Goal: Task Accomplishment & Management: Manage account settings

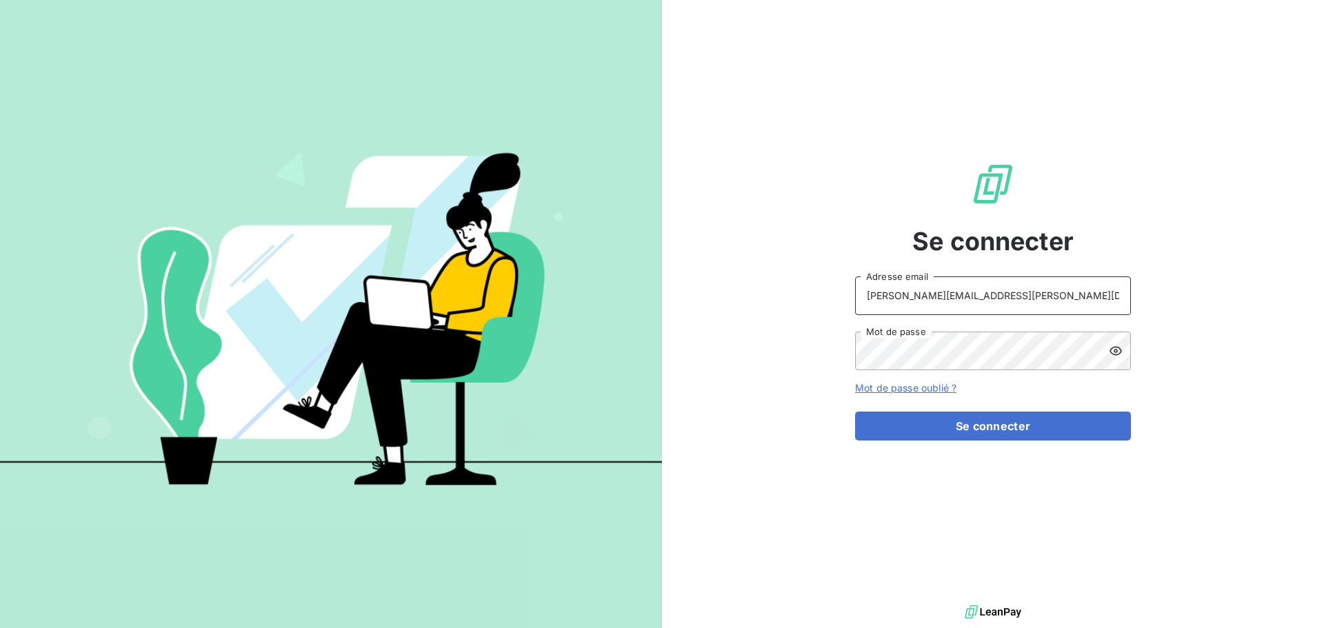
click at [969, 289] on input "[PERSON_NAME][EMAIL_ADDRESS][PERSON_NAME][DOMAIN_NAME]" at bounding box center [993, 296] width 276 height 39
drag, startPoint x: 1012, startPoint y: 298, endPoint x: 1014, endPoint y: 310, distance: 12.6
click at [1012, 298] on input "[EMAIL_ADDRESS][PERSON_NAME][DOMAIN_NAME]" at bounding box center [993, 296] width 276 height 39
type input "raimundo@serpe.fr"
click at [965, 436] on button "Se connecter" at bounding box center [993, 426] width 276 height 29
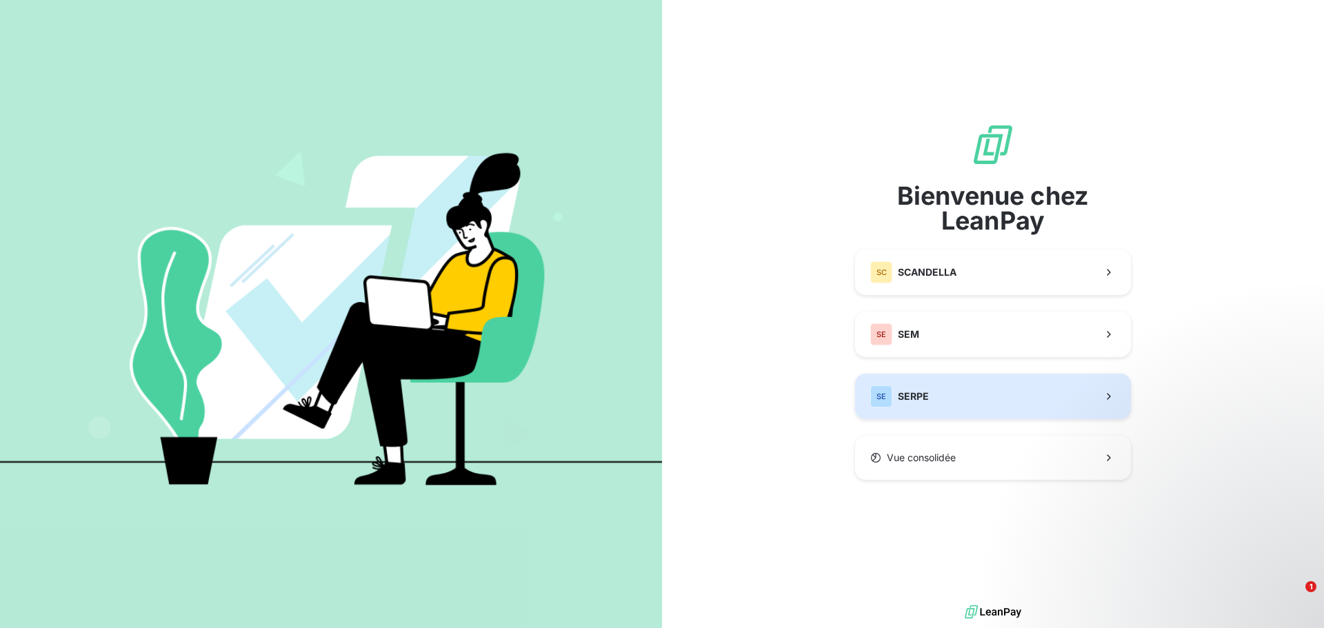
click at [950, 394] on button "SE SERPE" at bounding box center [993, 397] width 276 height 46
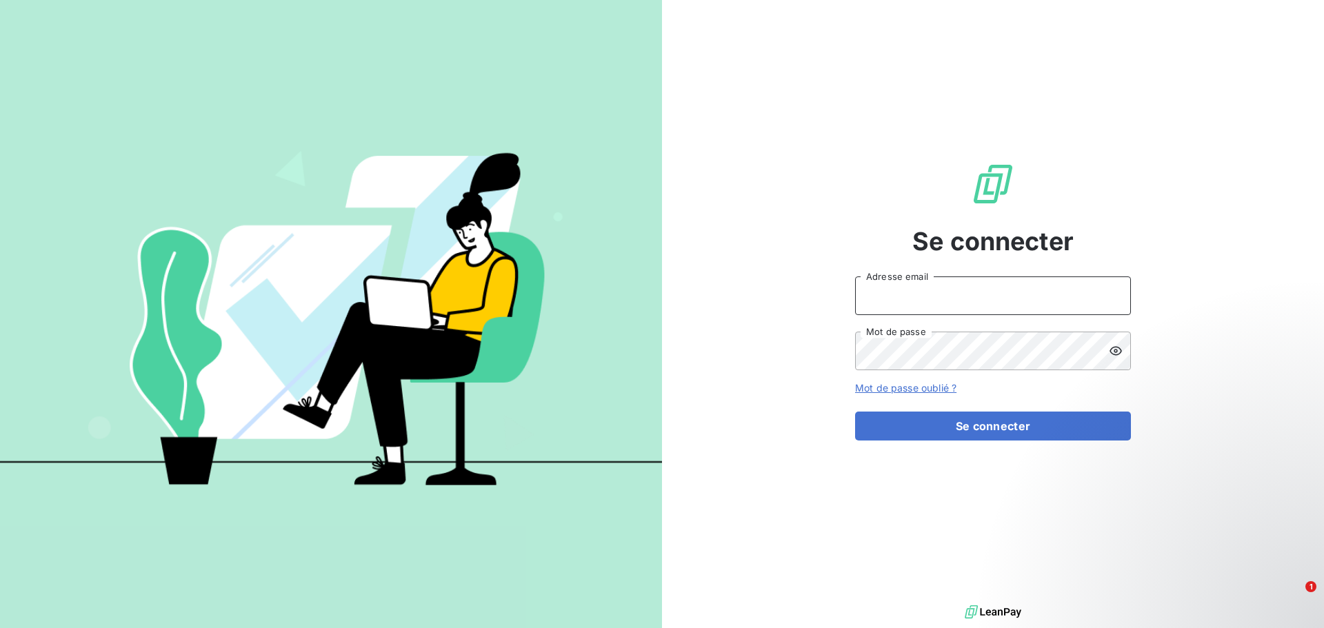
type input "raimundo@serpe.fr"
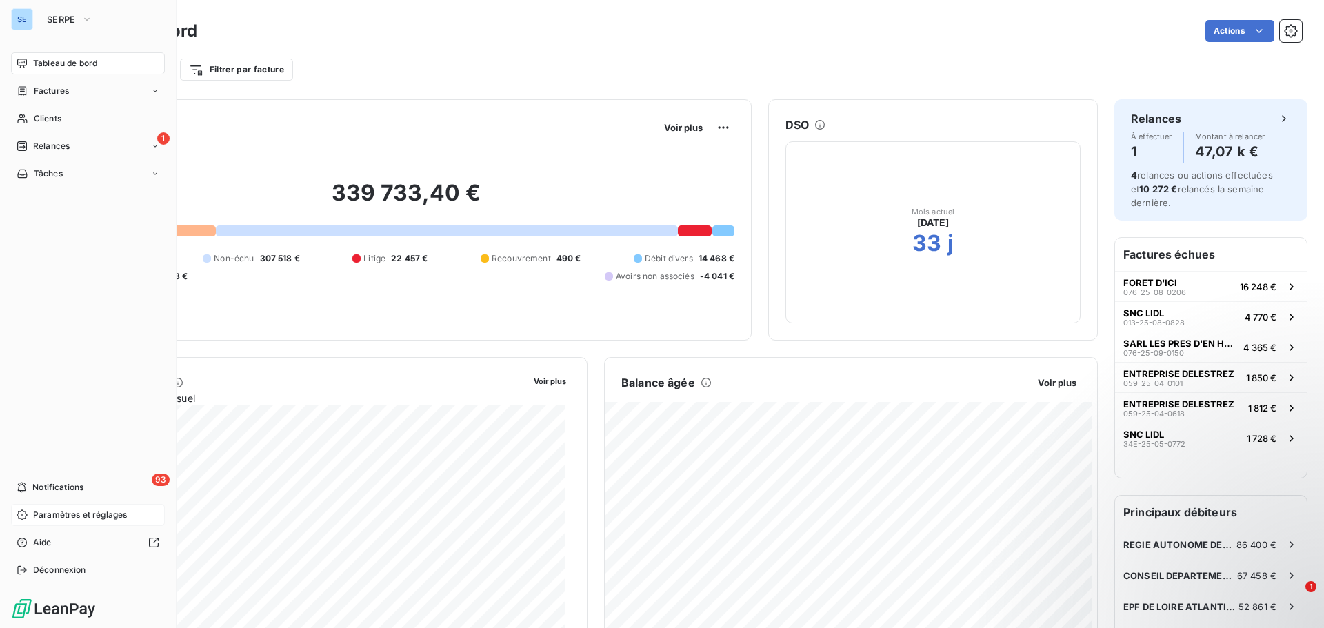
click at [88, 510] on span "Paramètres et réglages" at bounding box center [80, 515] width 94 height 12
click at [74, 514] on span "Paramètres et réglages" at bounding box center [80, 515] width 94 height 12
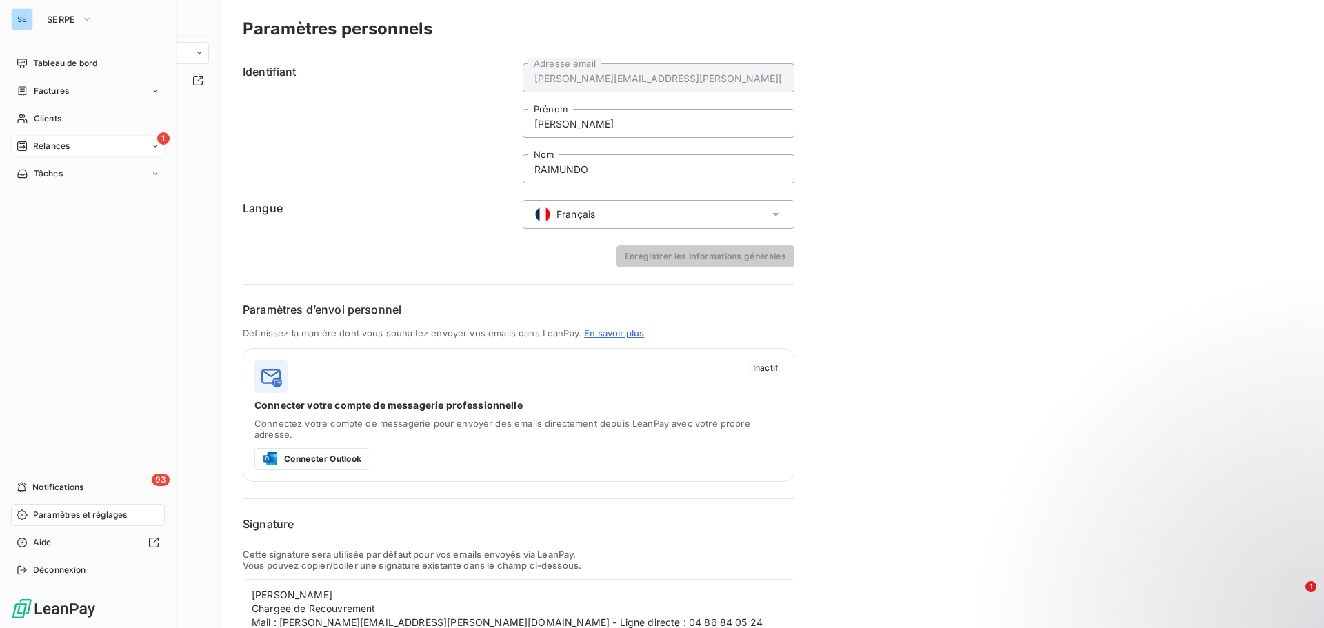
click at [81, 137] on div "1 Relances" at bounding box center [88, 146] width 154 height 22
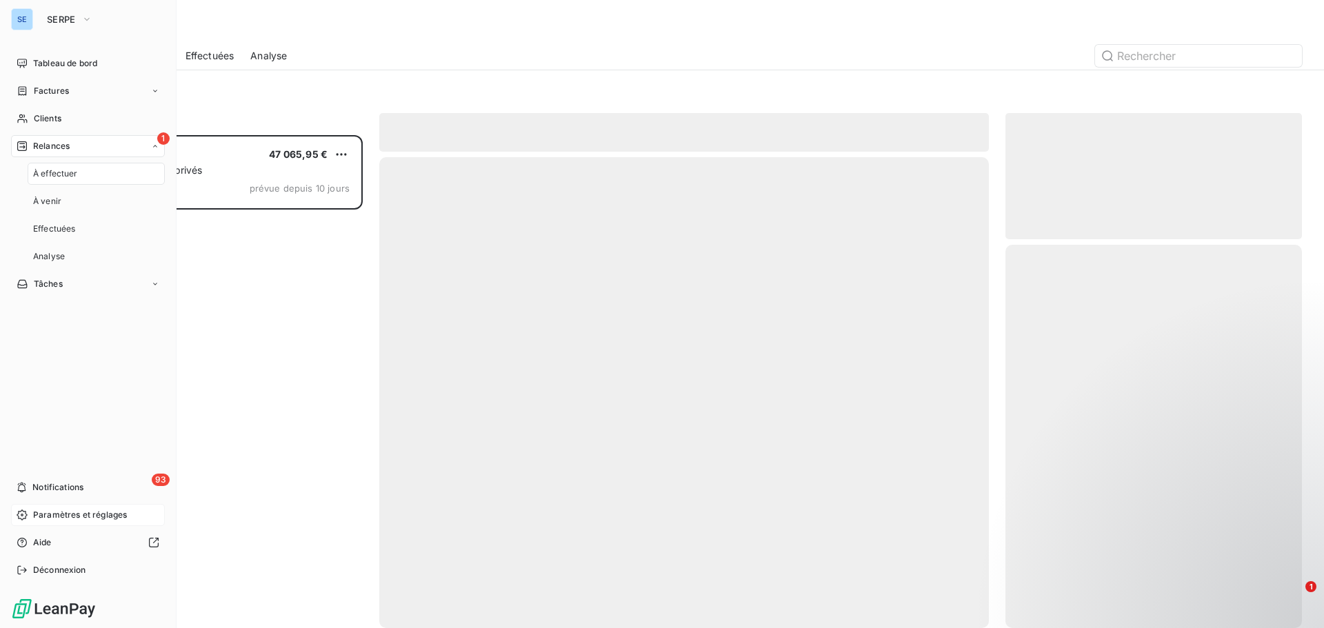
scroll to position [483, 286]
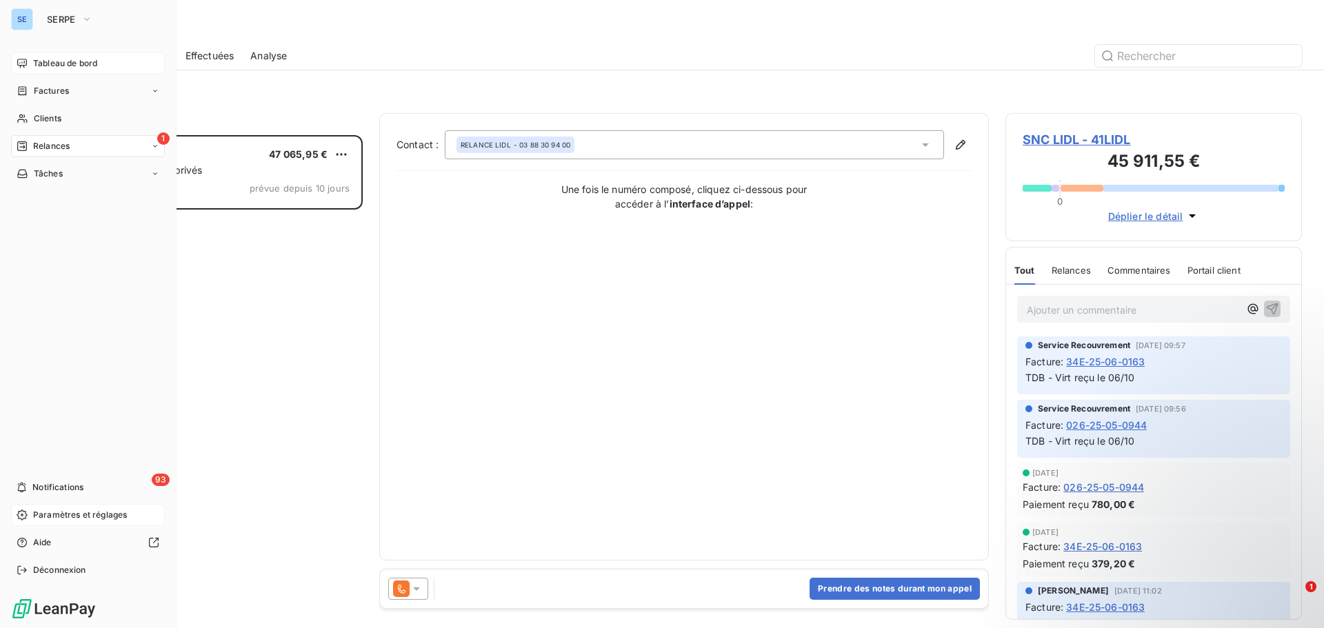
click at [65, 63] on span "Tableau de bord" at bounding box center [65, 63] width 64 height 12
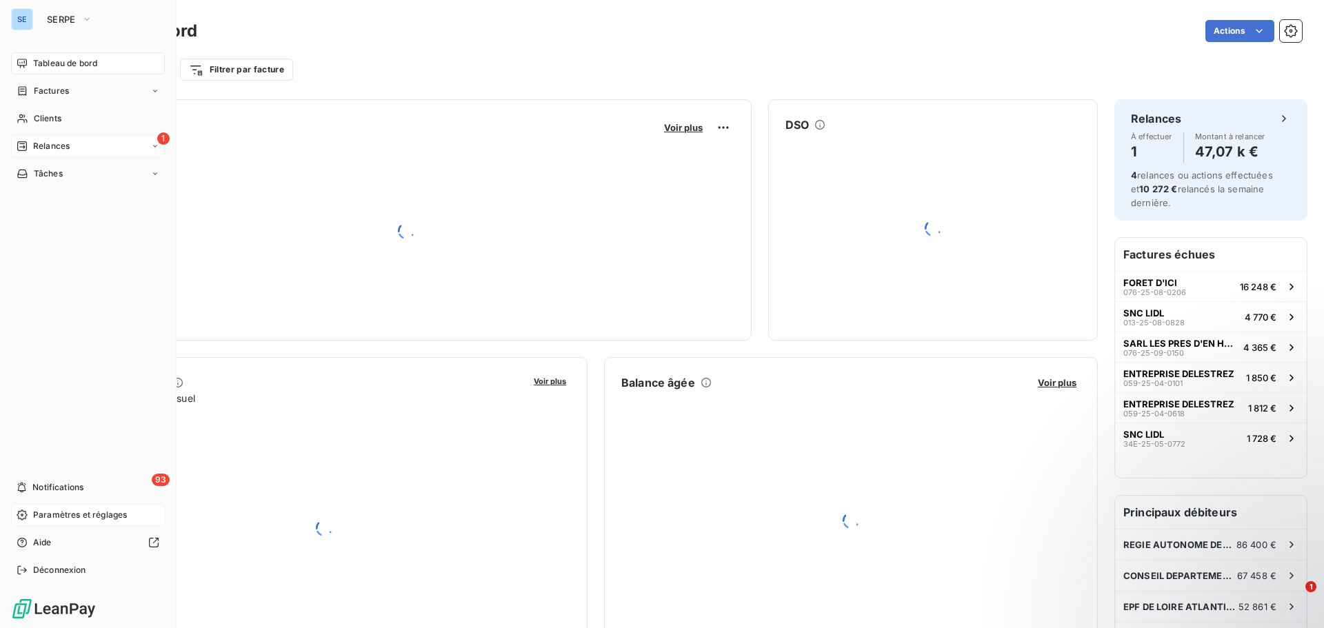
click at [57, 142] on span "Relances" at bounding box center [51, 146] width 37 height 12
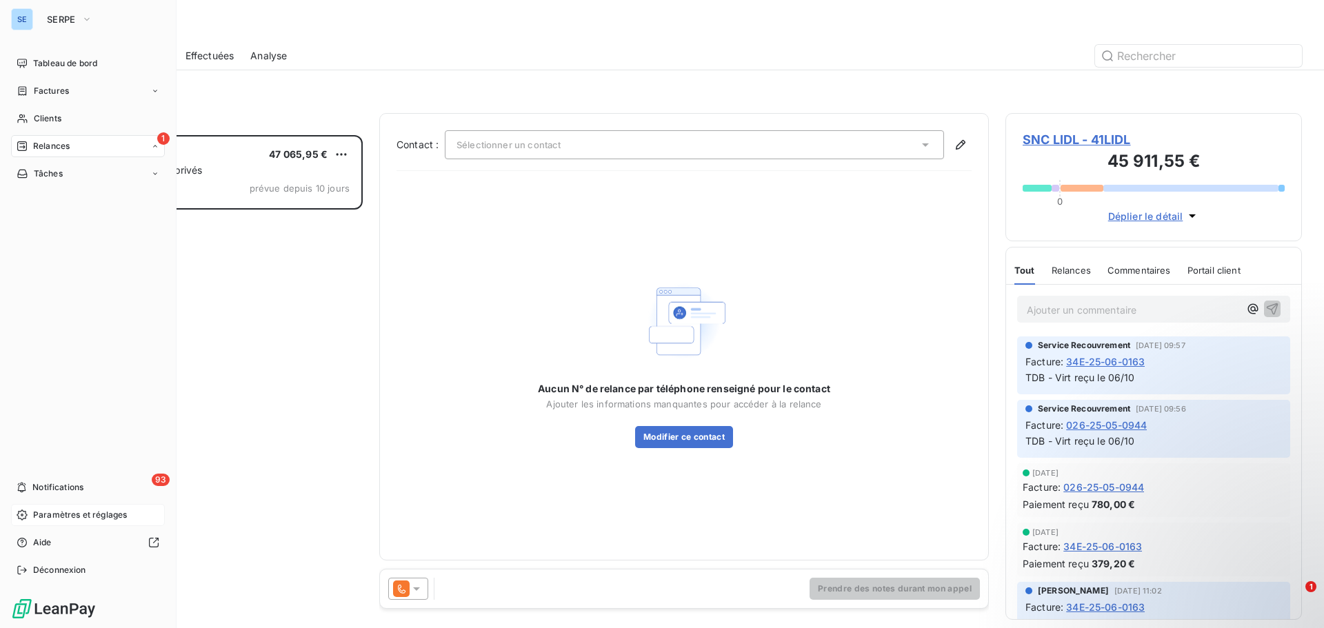
scroll to position [483, 286]
click at [40, 62] on span "Tableau de bord" at bounding box center [65, 63] width 64 height 12
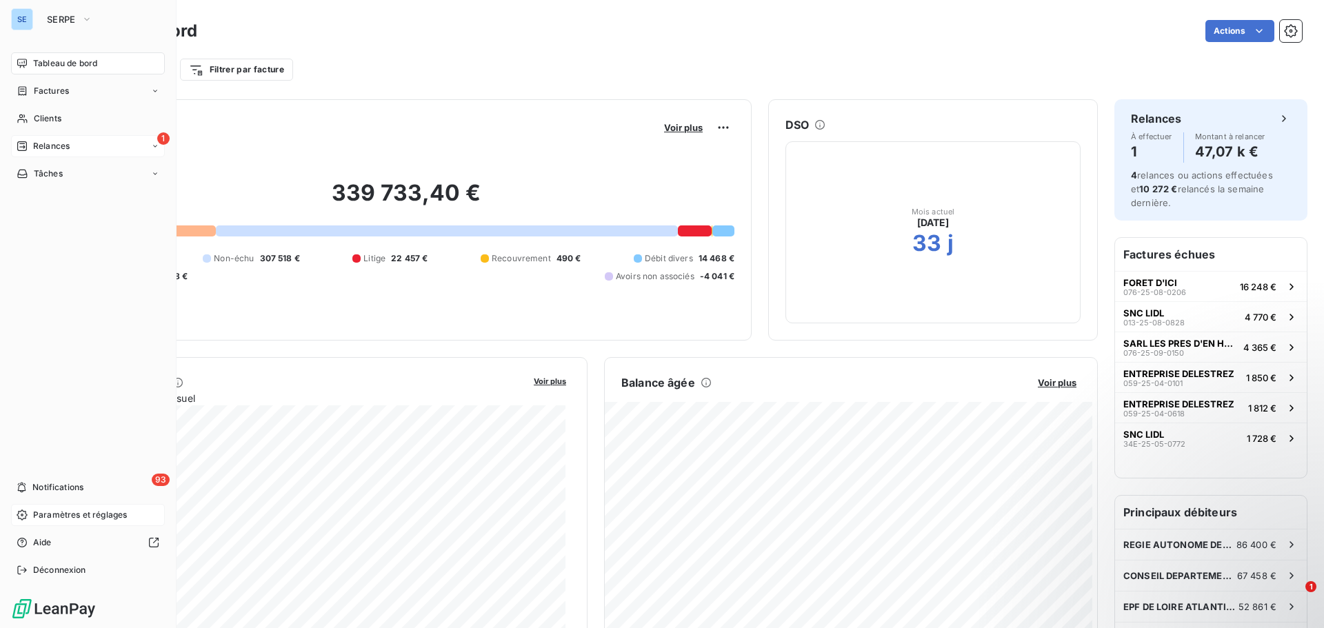
click at [75, 150] on div "1 Relances" at bounding box center [88, 146] width 154 height 22
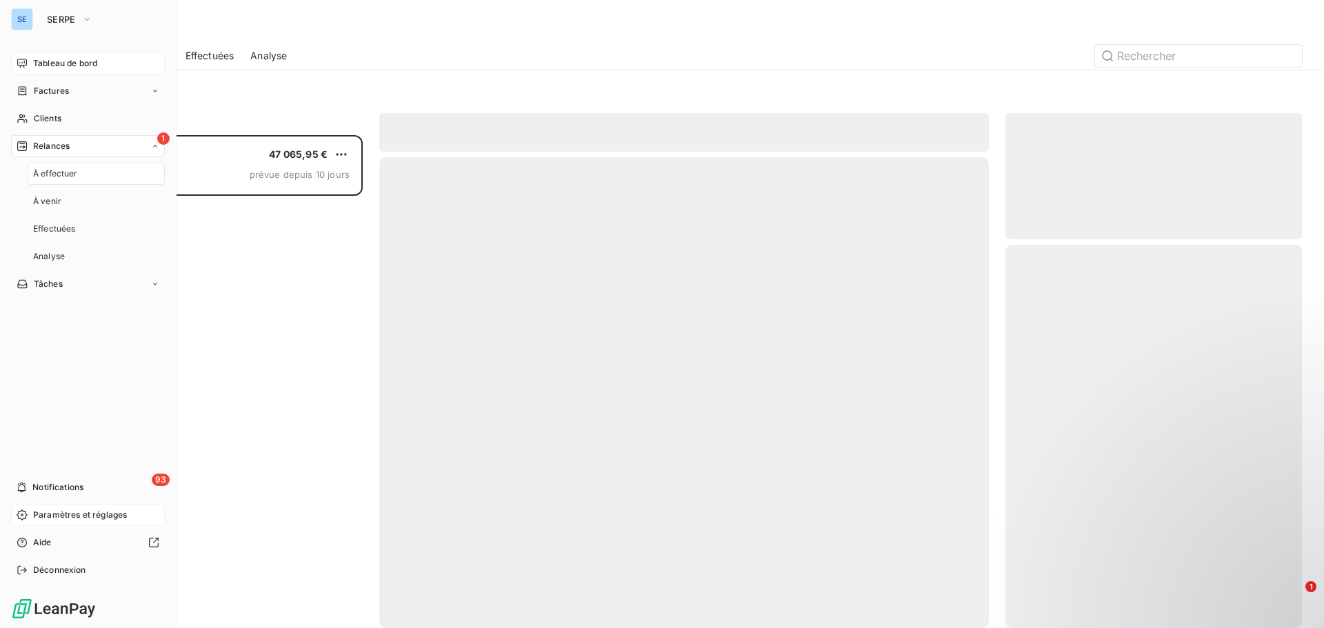
scroll to position [483, 286]
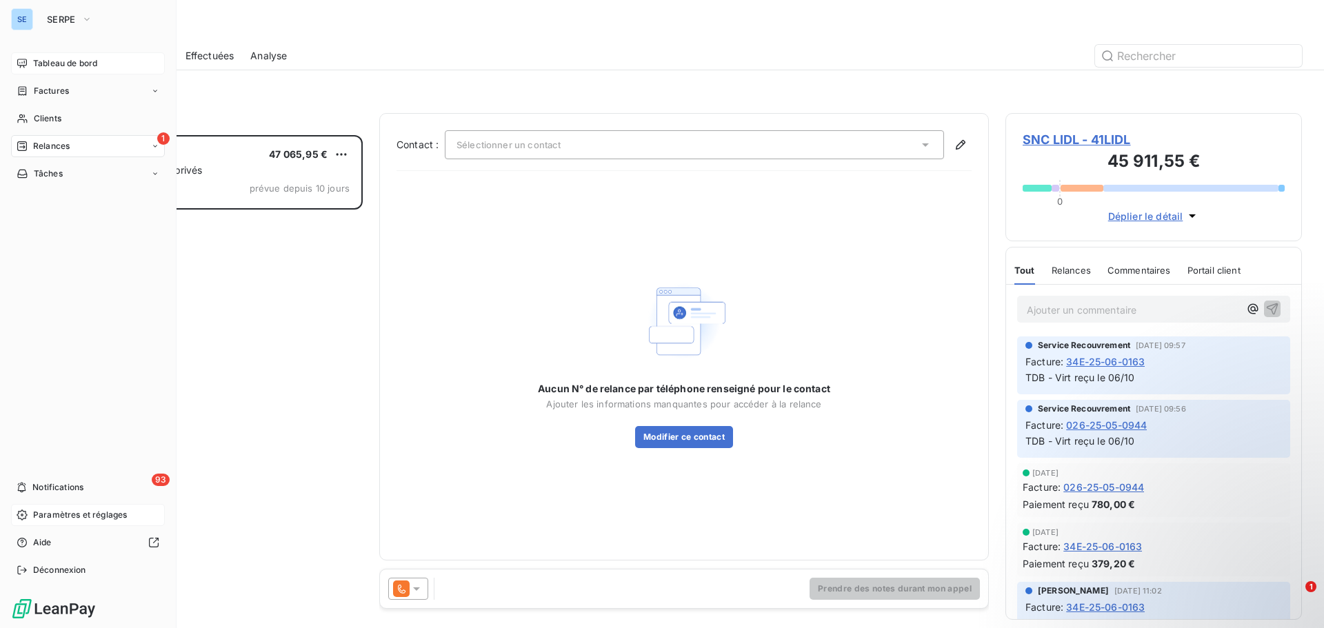
click at [64, 65] on span "Tableau de bord" at bounding box center [65, 63] width 64 height 12
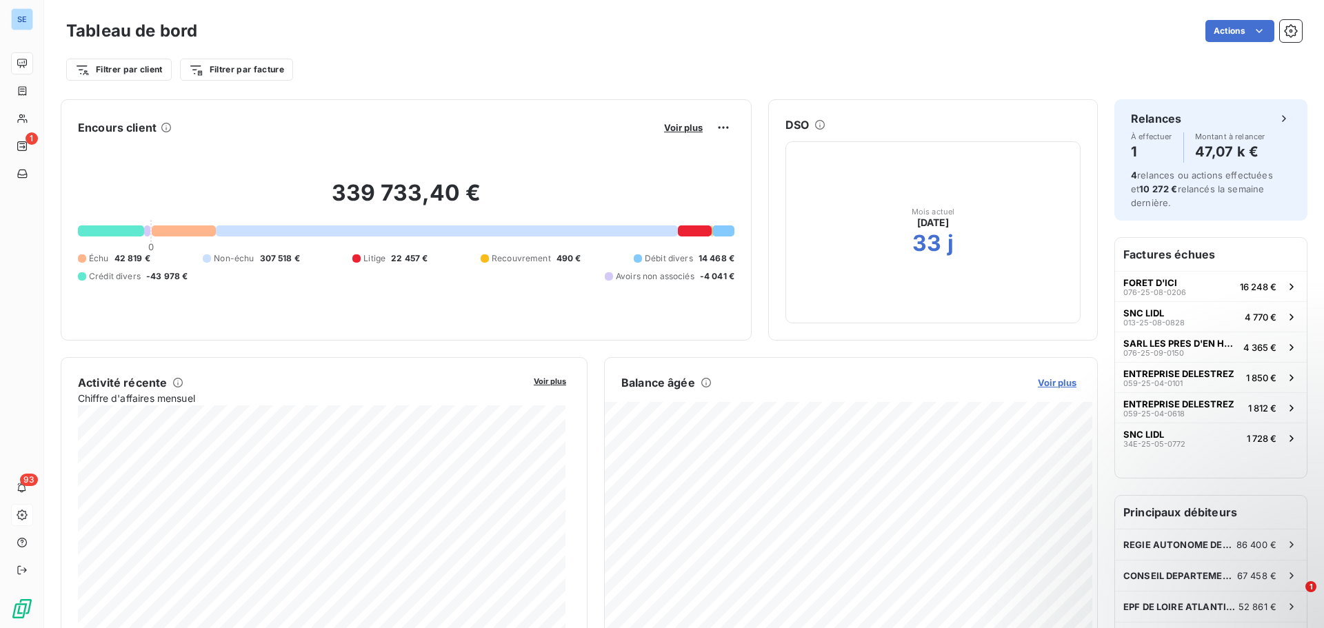
click at [1038, 385] on span "Voir plus" at bounding box center [1057, 382] width 39 height 11
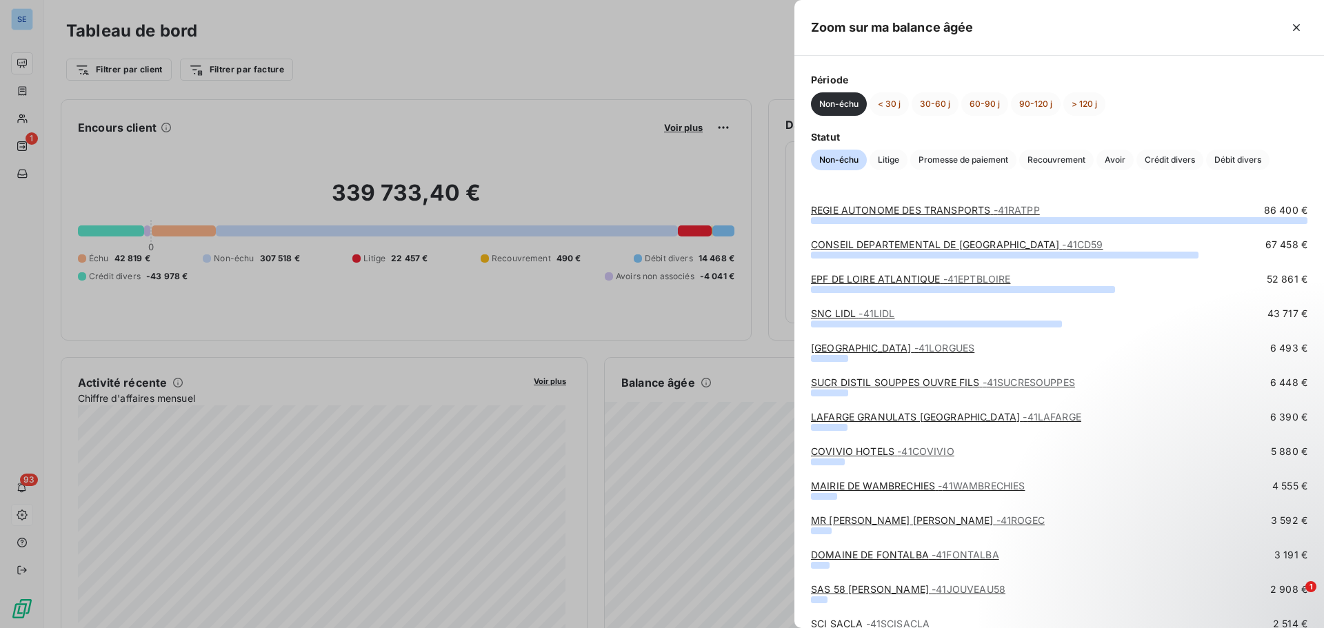
click at [583, 161] on div at bounding box center [662, 314] width 1324 height 628
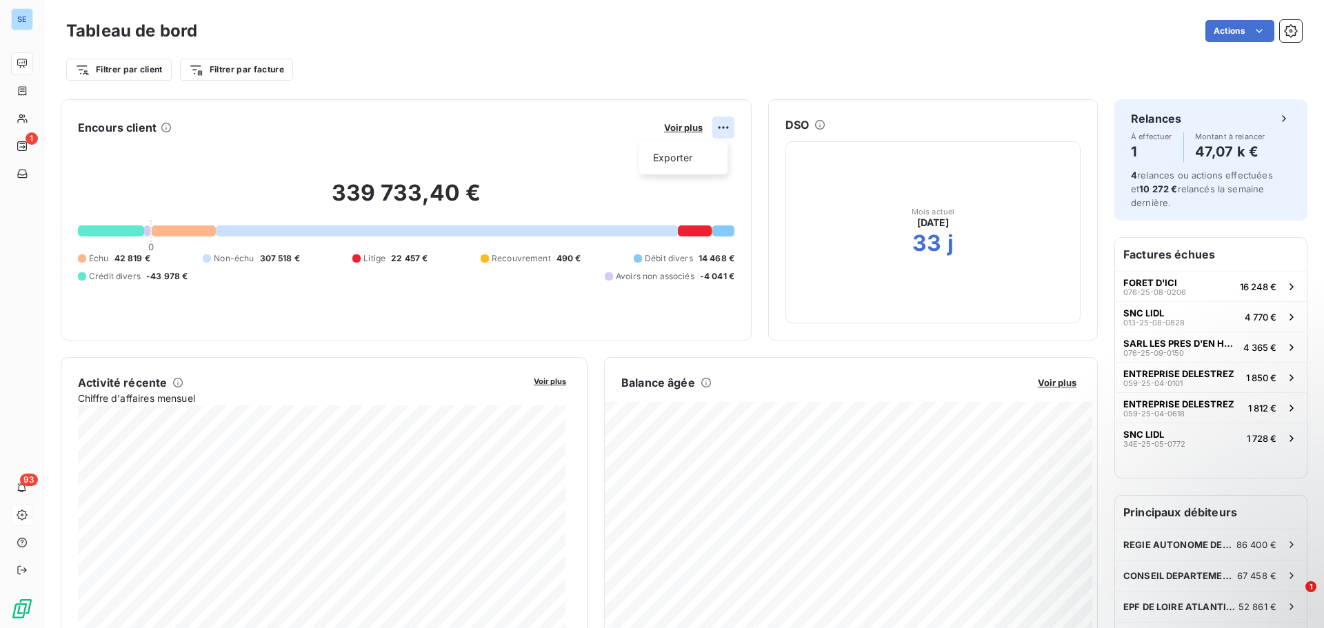
click at [715, 127] on html "SE 1 93 Tableau de bord Actions Filtrer par client Filtrer par facture Encours …" at bounding box center [662, 314] width 1324 height 628
click at [23, 19] on html "SE 1 93 Tableau de bord Actions Filtrer par client Filtrer par facture Encours …" at bounding box center [662, 314] width 1324 height 628
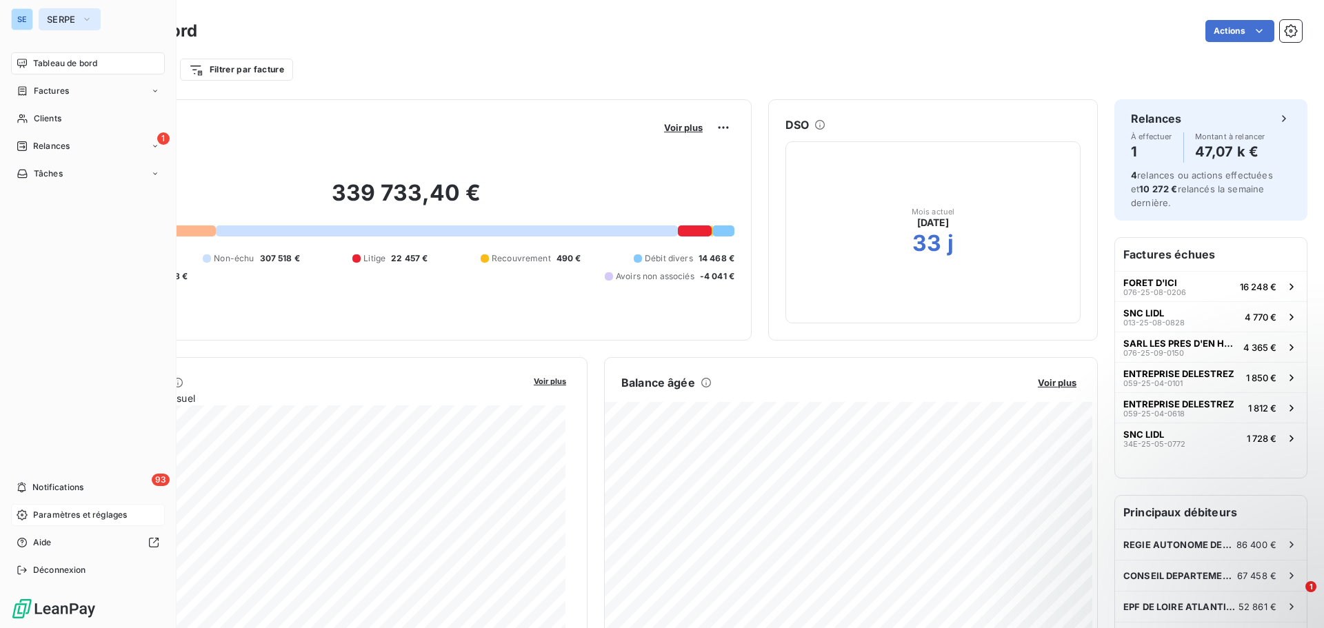
click at [92, 14] on icon "button" at bounding box center [86, 19] width 11 height 14
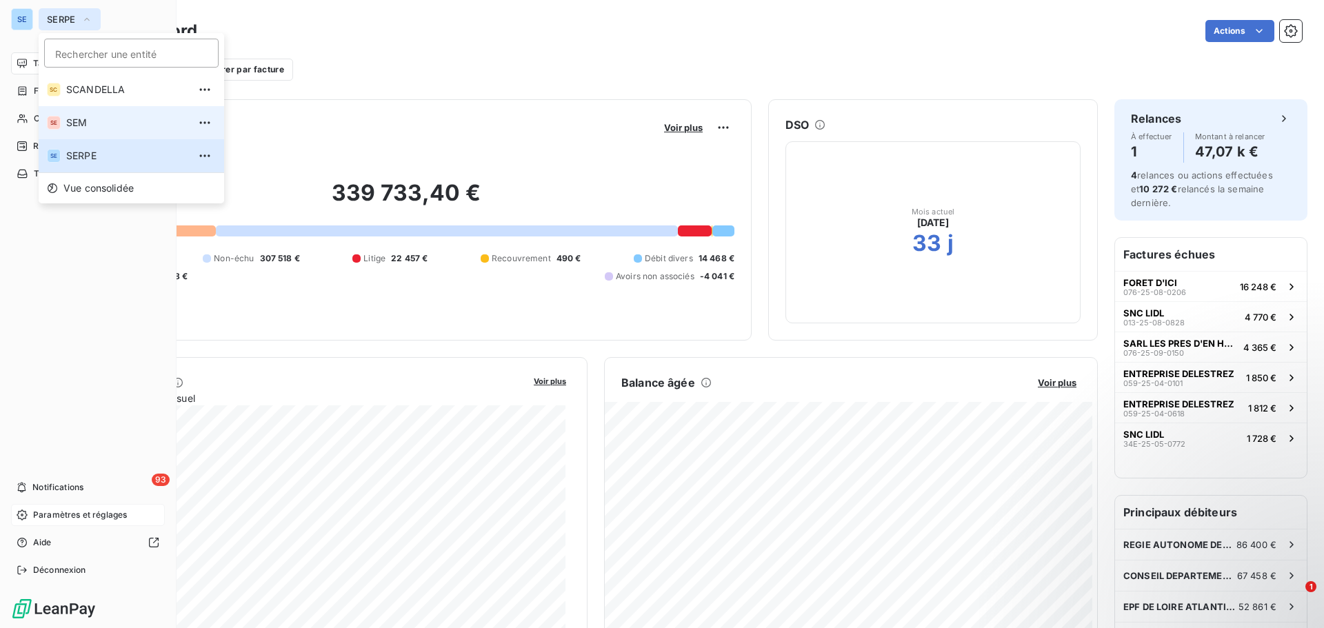
click at [90, 122] on span "SEM" at bounding box center [127, 123] width 122 height 14
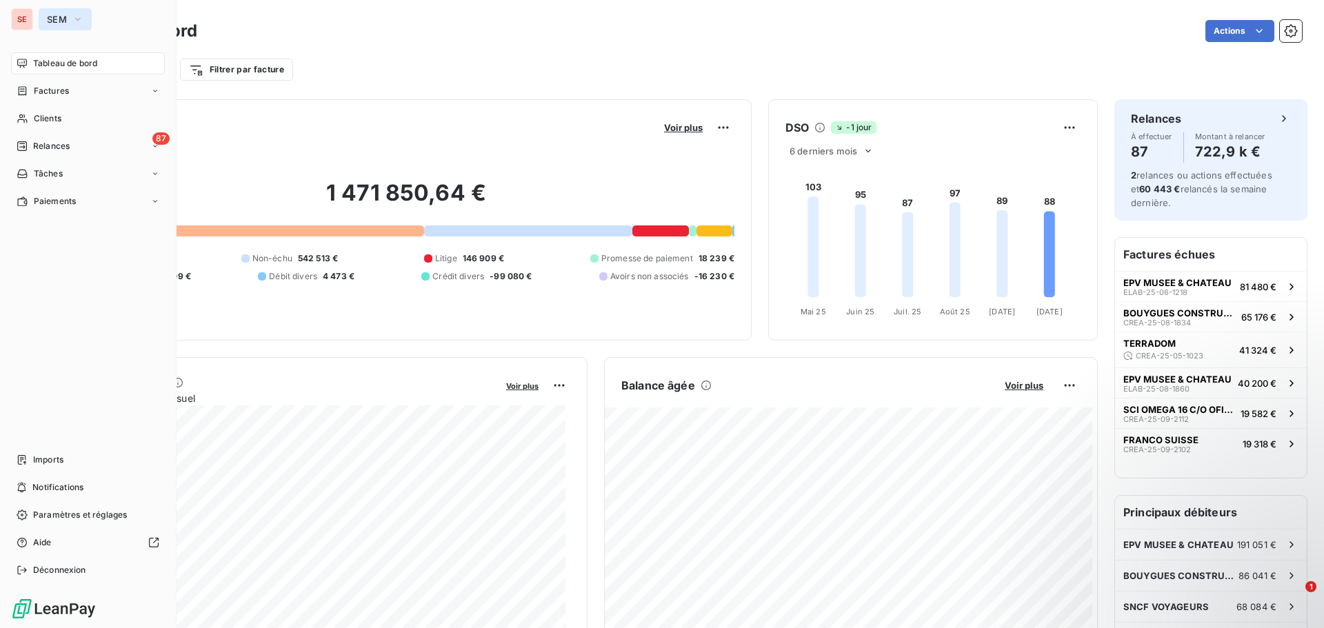
click at [70, 21] on button "SEM" at bounding box center [65, 19] width 53 height 22
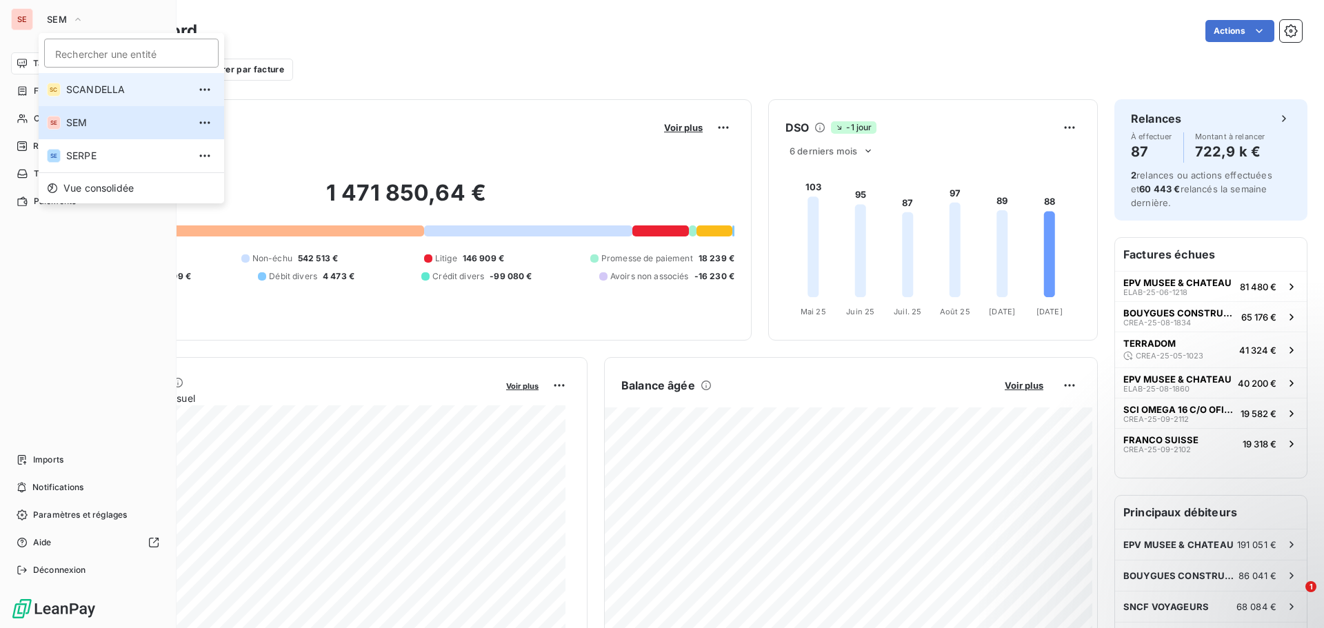
click at [100, 91] on span "SCANDELLA" at bounding box center [127, 90] width 122 height 14
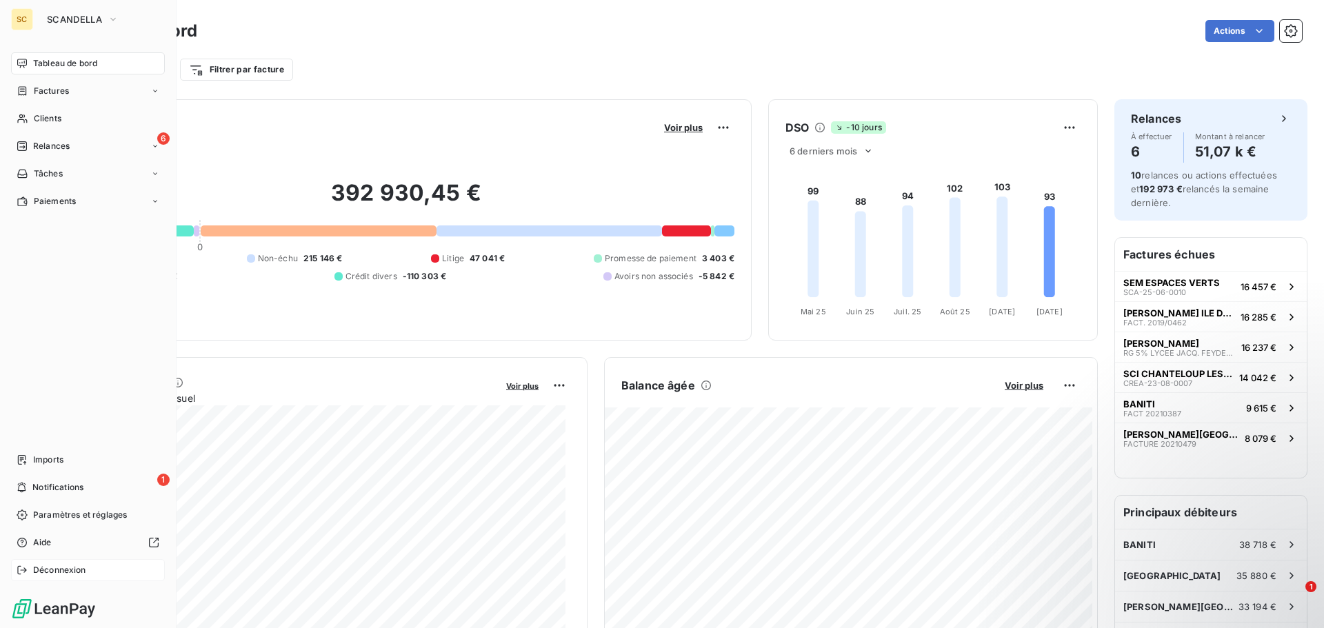
click at [52, 569] on span "Déconnexion" at bounding box center [59, 570] width 53 height 12
